Goal: Information Seeking & Learning: Learn about a topic

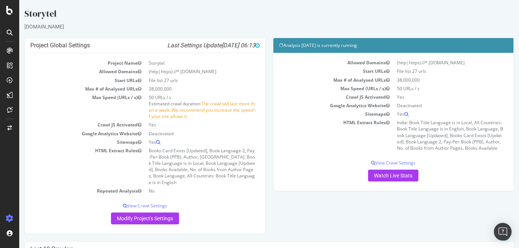
scroll to position [103, 0]
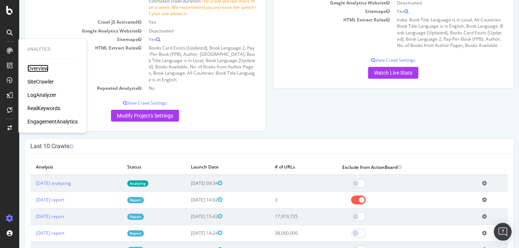
click at [36, 66] on div "Overview" at bounding box center [37, 68] width 21 height 7
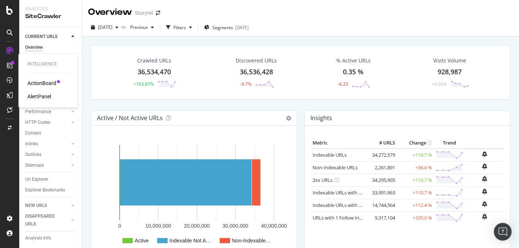
click at [45, 84] on div "ActionBoard" at bounding box center [41, 83] width 29 height 7
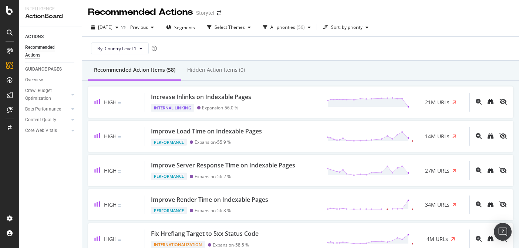
click at [319, 65] on div "Recommended Action Items (58) Hidden Action Items (0)" at bounding box center [300, 71] width 437 height 20
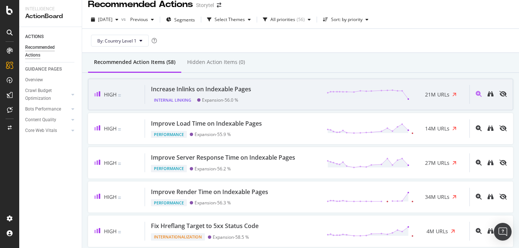
scroll to position [10, 0]
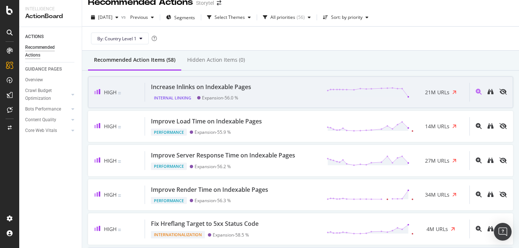
click at [285, 89] on div "Increase Inlinks on Indexable Pages Internal Linking Expansion - 56.0 % 21M URLs" at bounding box center [307, 92] width 324 height 19
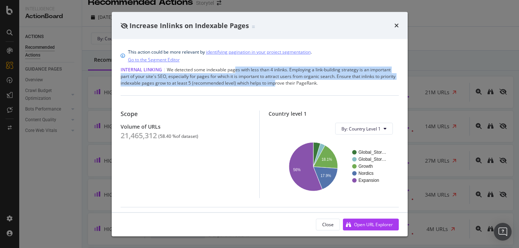
drag, startPoint x: 235, startPoint y: 69, endPoint x: 274, endPoint y: 82, distance: 41.0
click at [274, 82] on div "Internal Linking | We detected some indexable pages with less than 4 inlinks. E…" at bounding box center [260, 77] width 278 height 20
drag, startPoint x: 274, startPoint y: 82, endPoint x: 263, endPoint y: 70, distance: 16.5
click at [263, 70] on div "Internal Linking | We detected some indexable pages with less than 4 inlinks. E…" at bounding box center [260, 77] width 278 height 20
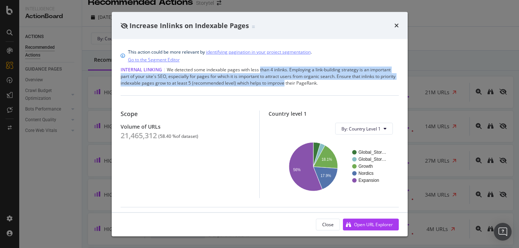
click at [263, 70] on div "Internal Linking | We detected some indexable pages with less than 4 inlinks. E…" at bounding box center [260, 77] width 278 height 20
drag, startPoint x: 251, startPoint y: 70, endPoint x: 256, endPoint y: 81, distance: 11.4
click at [256, 81] on div "Internal Linking | We detected some indexable pages with less than 4 inlinks. E…" at bounding box center [260, 77] width 278 height 20
drag, startPoint x: 256, startPoint y: 81, endPoint x: 256, endPoint y: 67, distance: 13.3
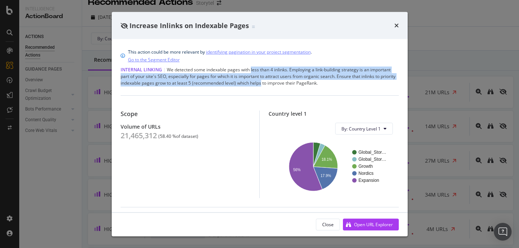
click at [256, 67] on div "Internal Linking | We detected some indexable pages with less than 4 inlinks. E…" at bounding box center [260, 77] width 278 height 20
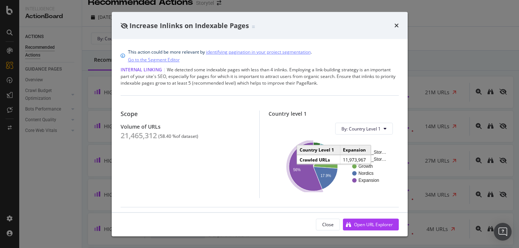
click at [308, 178] on icon "A chart." at bounding box center [305, 166] width 33 height 49
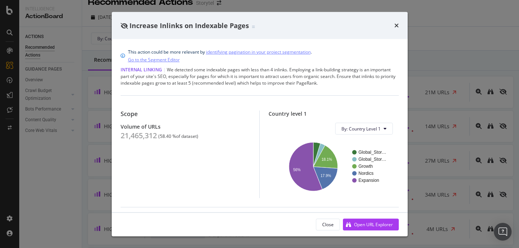
click at [443, 42] on div "Increase Inlinks on Indexable Pages This action could be more relevant by ident…" at bounding box center [259, 124] width 519 height 248
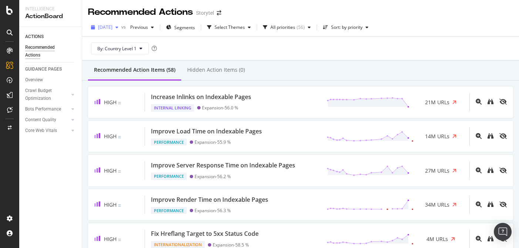
click at [112, 28] on span "2025 Sep. 11th" at bounding box center [105, 27] width 14 height 6
click at [368, 51] on div "By: Country Level 1" at bounding box center [300, 49] width 425 height 24
click at [112, 26] on span "2025 Sep. 11th" at bounding box center [105, 27] width 14 height 6
click at [334, 48] on div "By: Country Level 1" at bounding box center [300, 49] width 425 height 24
click at [360, 44] on div "By: Country Level 1" at bounding box center [300, 49] width 425 height 24
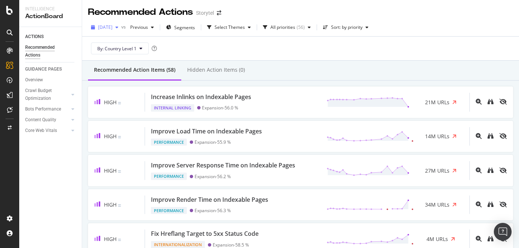
click at [112, 30] on span "2025 Sep. 11th" at bounding box center [105, 27] width 14 height 6
click at [351, 56] on div "By: Country Level 1" at bounding box center [300, 49] width 425 height 24
click at [121, 23] on div "2025 Sep. 11th" at bounding box center [104, 27] width 33 height 11
click at [372, 70] on div "Recommended Action Items (58) Hidden Action Items (0)" at bounding box center [300, 71] width 437 height 20
click at [148, 27] on span "Previous" at bounding box center [137, 27] width 21 height 6
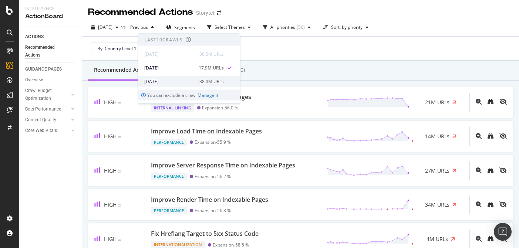
click at [195, 78] on div "2025 Jul. 25th" at bounding box center [169, 81] width 51 height 7
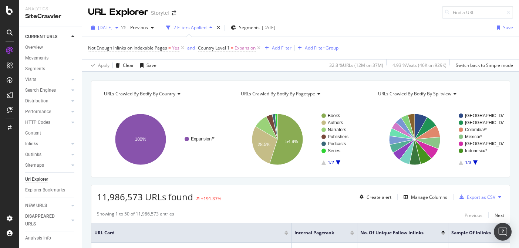
click at [112, 28] on span "[DATE]" at bounding box center [105, 27] width 14 height 6
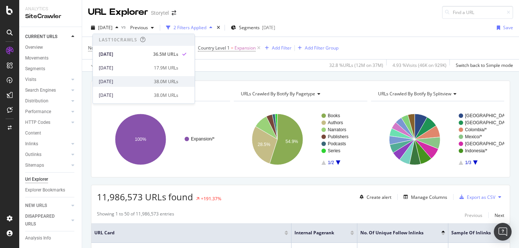
click at [148, 80] on div "[DATE]" at bounding box center [124, 81] width 51 height 7
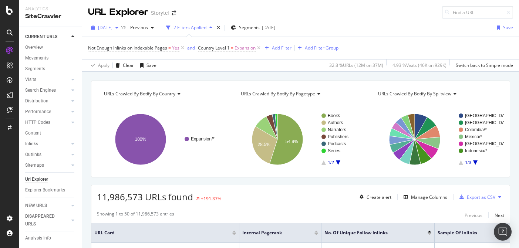
click at [113, 31] on div "[DATE]" at bounding box center [104, 27] width 33 height 11
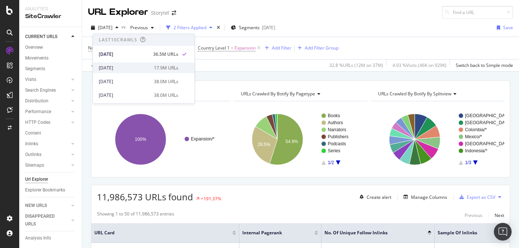
click at [130, 64] on div "2025 Aug. 22nd 17.9M URLs" at bounding box center [144, 67] width 102 height 11
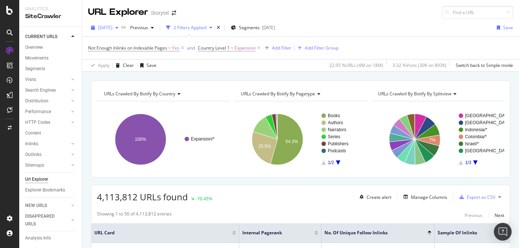
click at [112, 30] on span "2025 Aug. 22nd" at bounding box center [105, 27] width 14 height 6
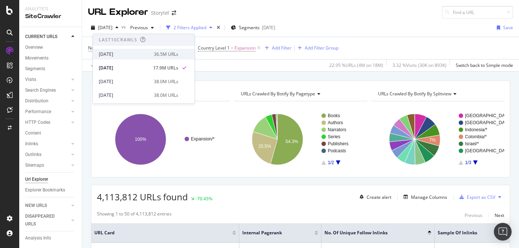
click at [139, 52] on div "2025 Sep. 11th" at bounding box center [124, 54] width 51 height 7
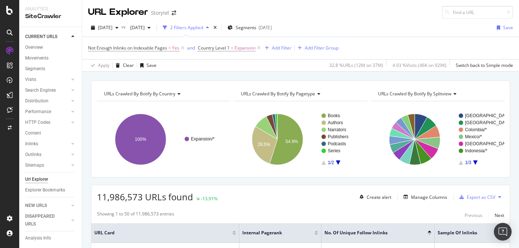
click at [267, 76] on div "URLs Crawled By Botify By country Chart (by Value) Table Expand Export as CSV E…" at bounding box center [300, 81] width 437 height 18
click at [265, 75] on div "URLs Crawled By Botify By country Chart (by Value) Table Expand Export as CSV E…" at bounding box center [300, 81] width 437 height 18
click at [375, 24] on div "2025 Sep. 11th vs 2025 Jul. 25th 2 Filters Applied Segments 2025-06-24 Save" at bounding box center [300, 29] width 437 height 15
